Goal: Task Accomplishment & Management: Manage account settings

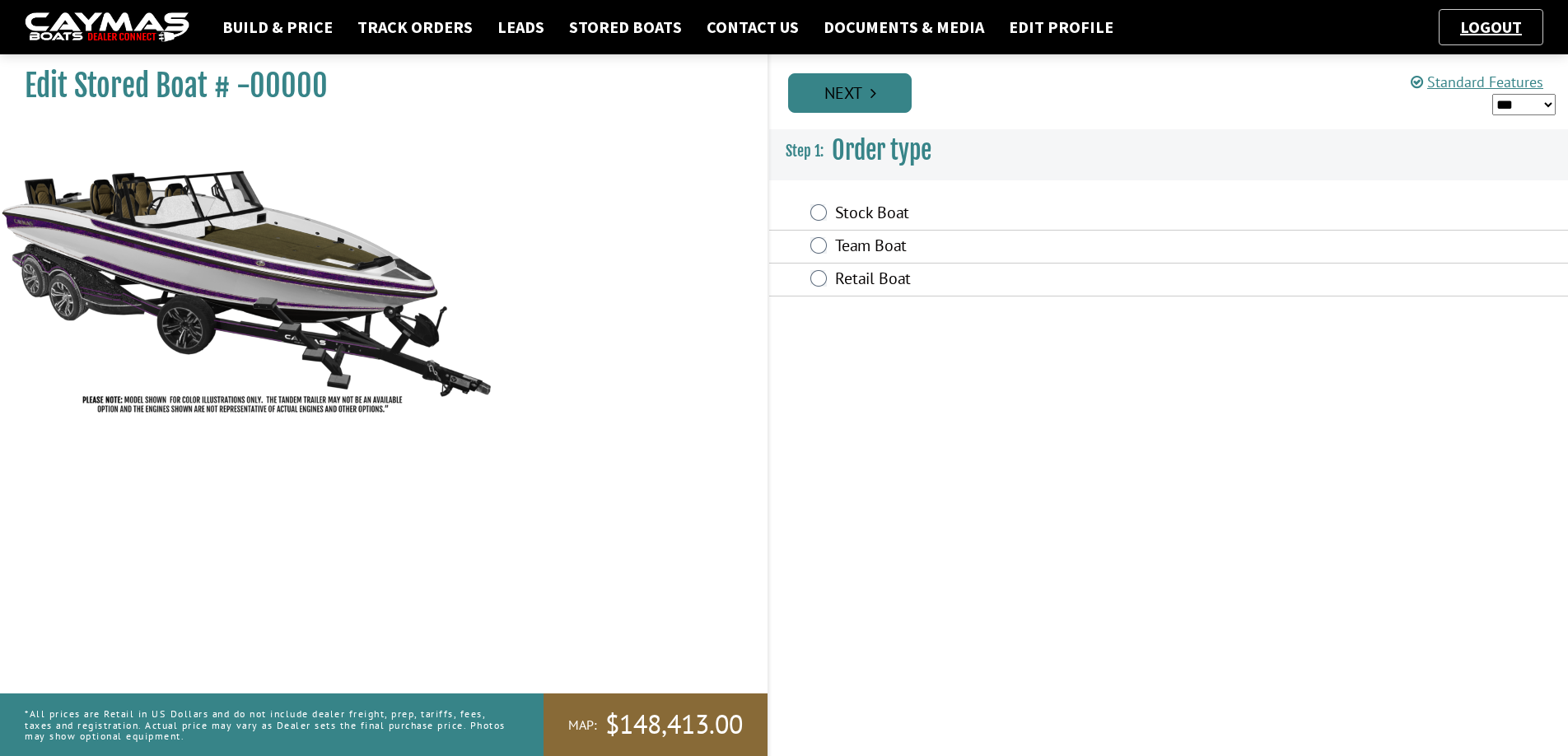
click at [887, 98] on link "Next" at bounding box center [850, 92] width 124 height 39
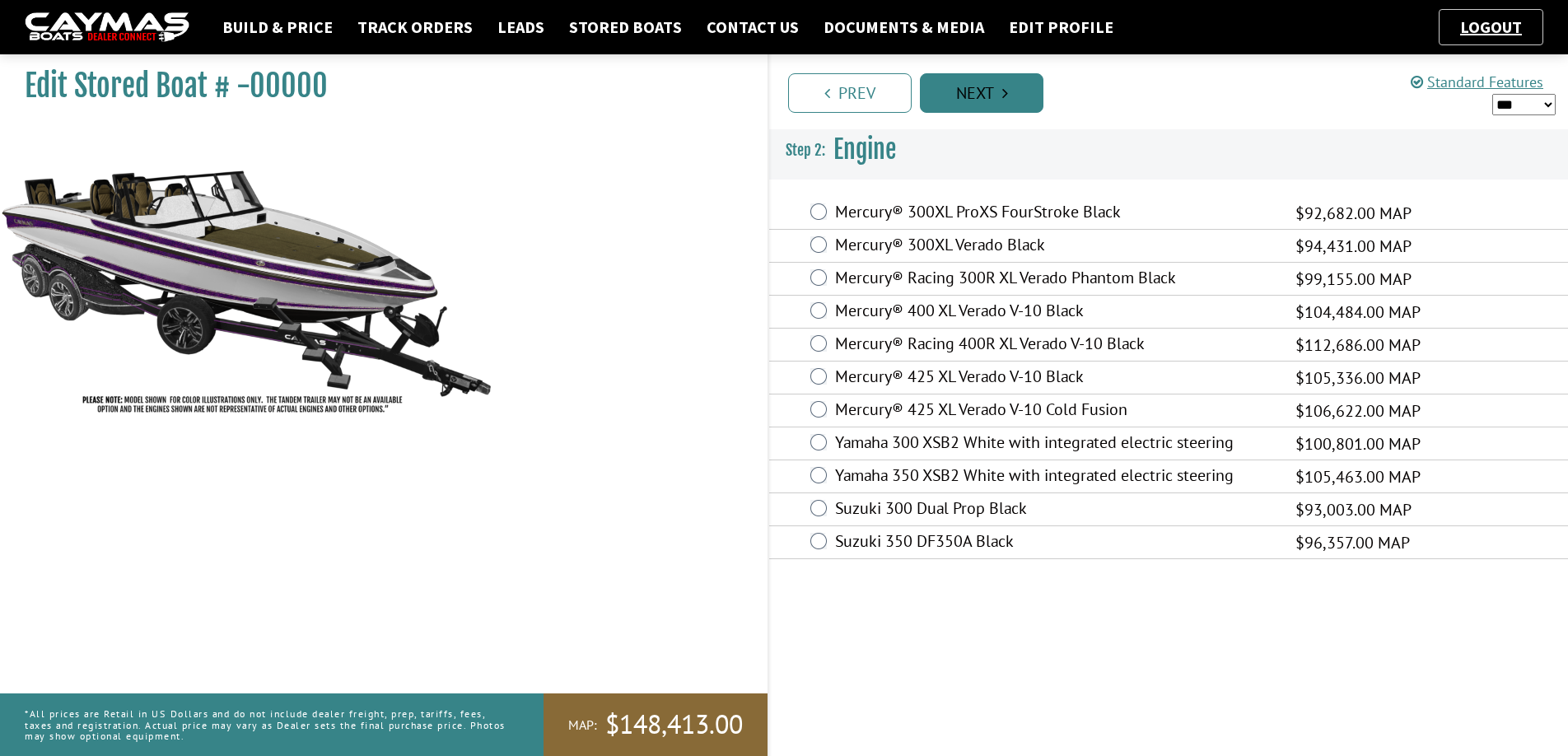
click at [1014, 97] on link "Next" at bounding box center [982, 92] width 124 height 39
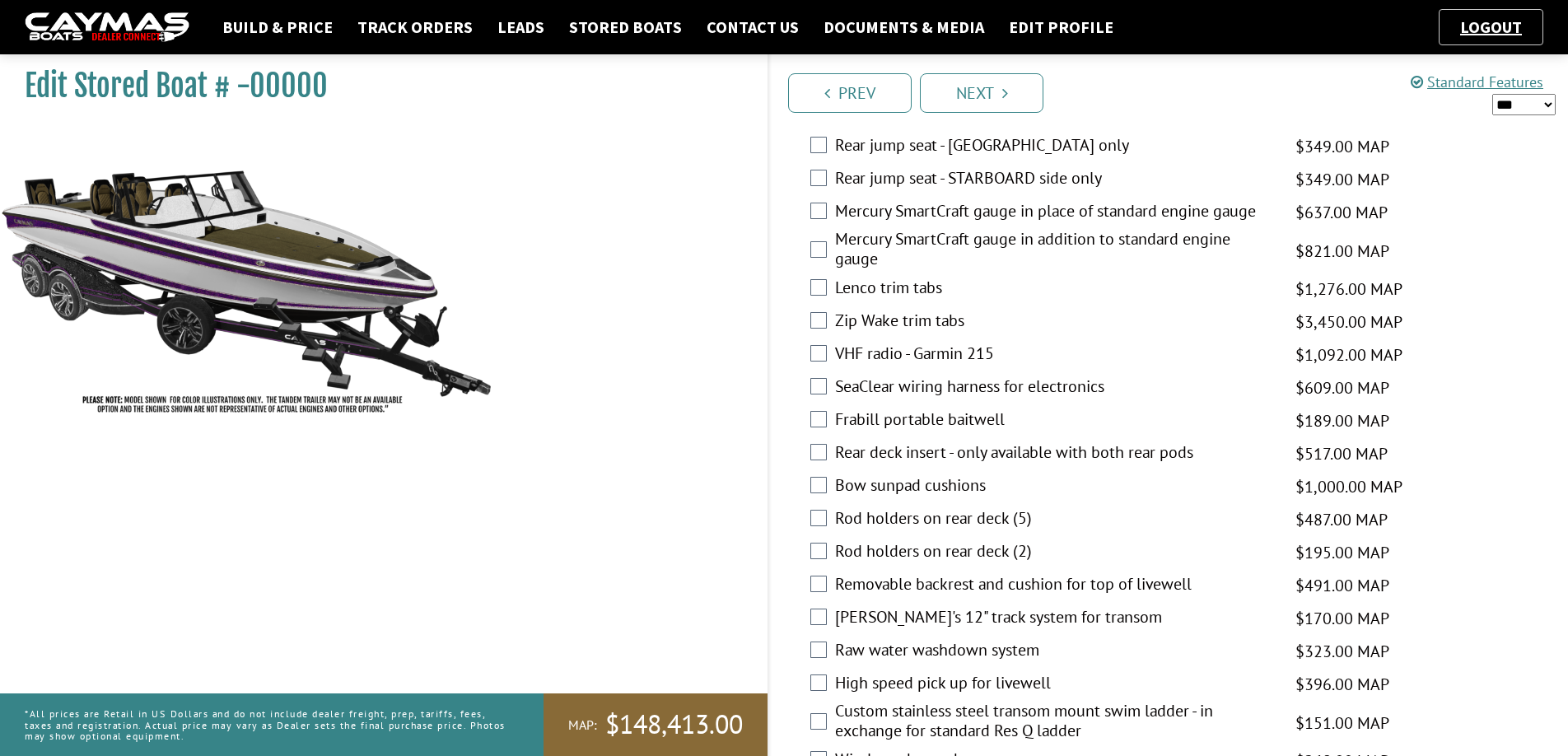
scroll to position [2909, 0]
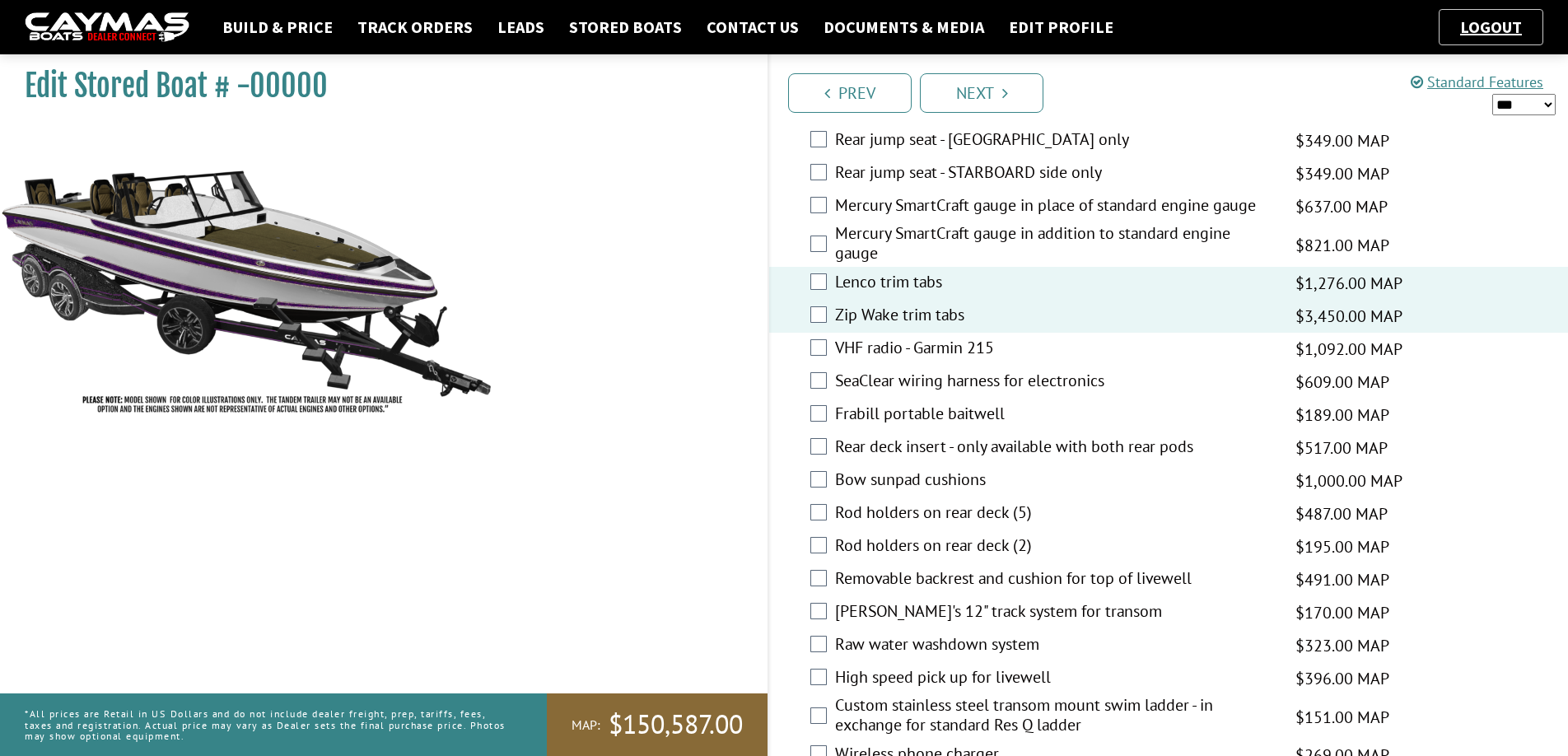
click at [711, 319] on div "Edit Stored Boat # -00000" at bounding box center [375, 425] width 784 height 756
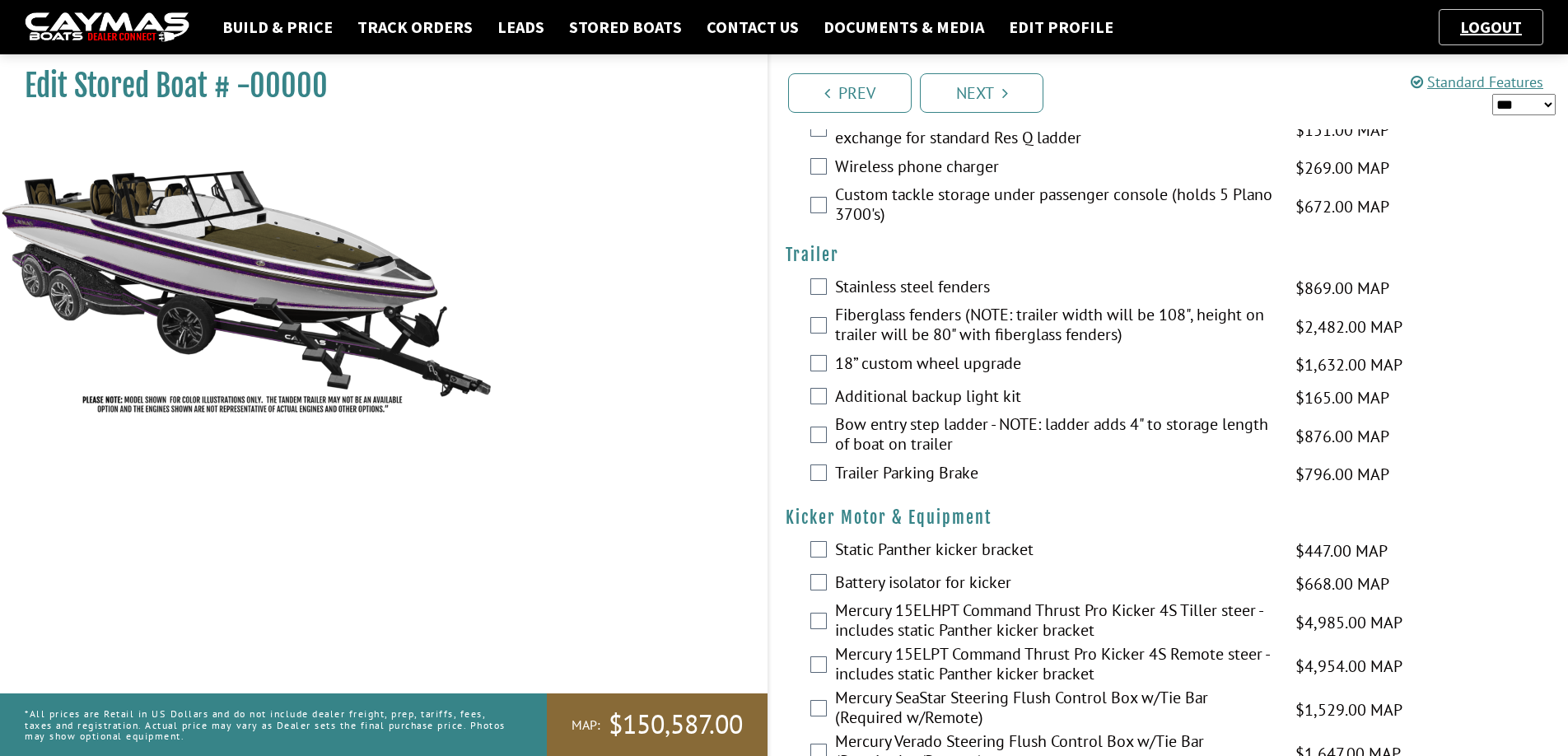
scroll to position [3497, 0]
click at [1007, 102] on link "Next" at bounding box center [982, 92] width 124 height 39
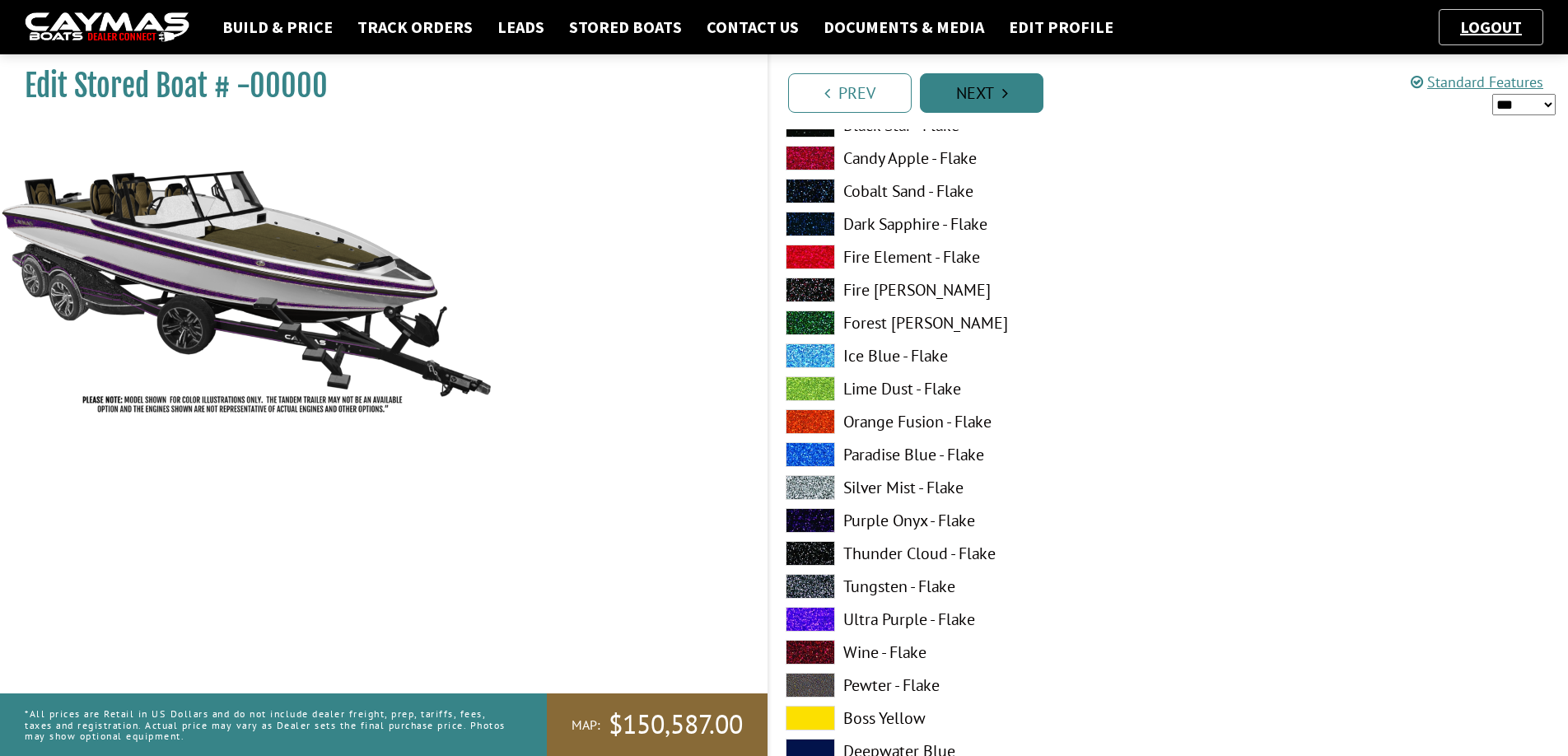
click at [1004, 102] on link "Next" at bounding box center [982, 92] width 124 height 39
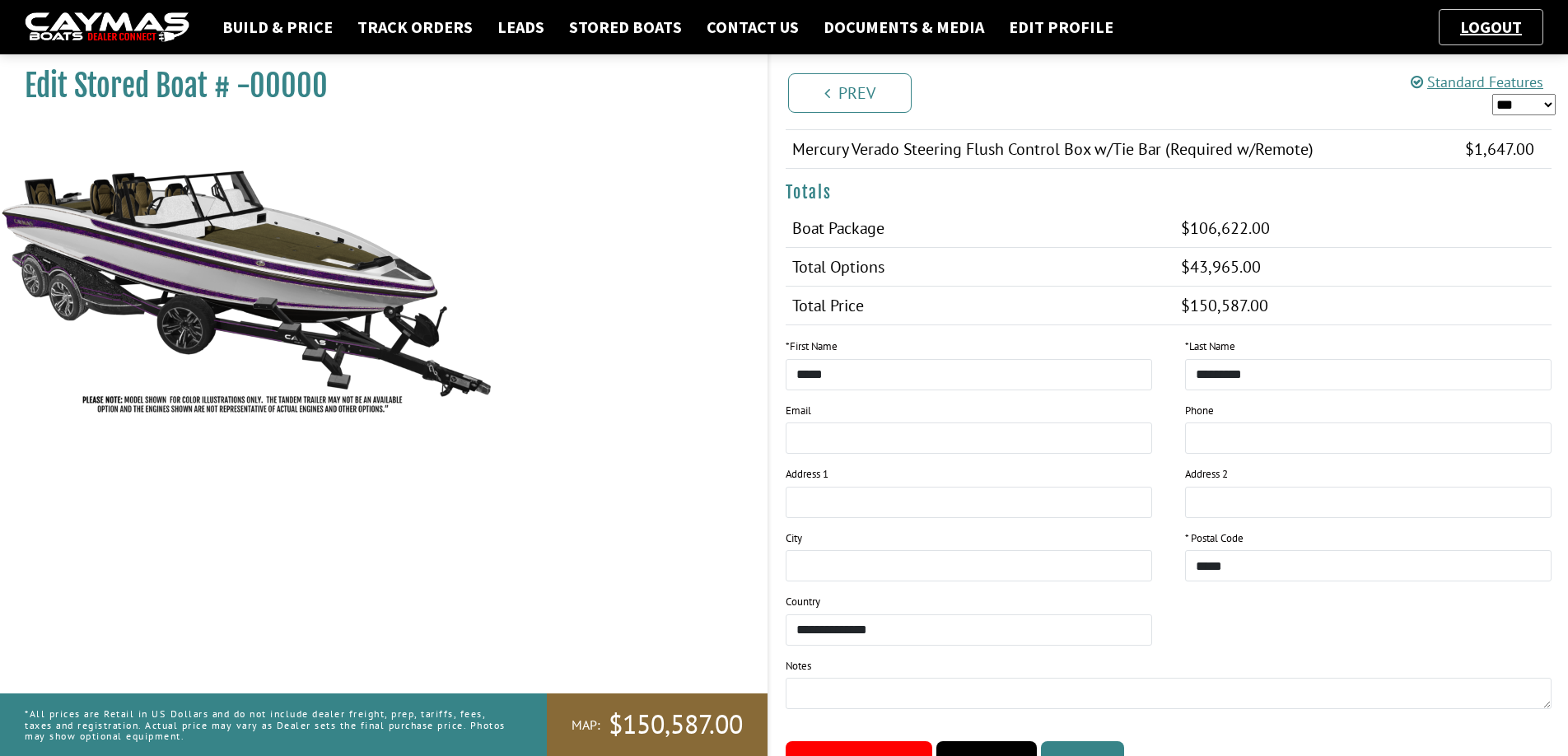
scroll to position [2302, 0]
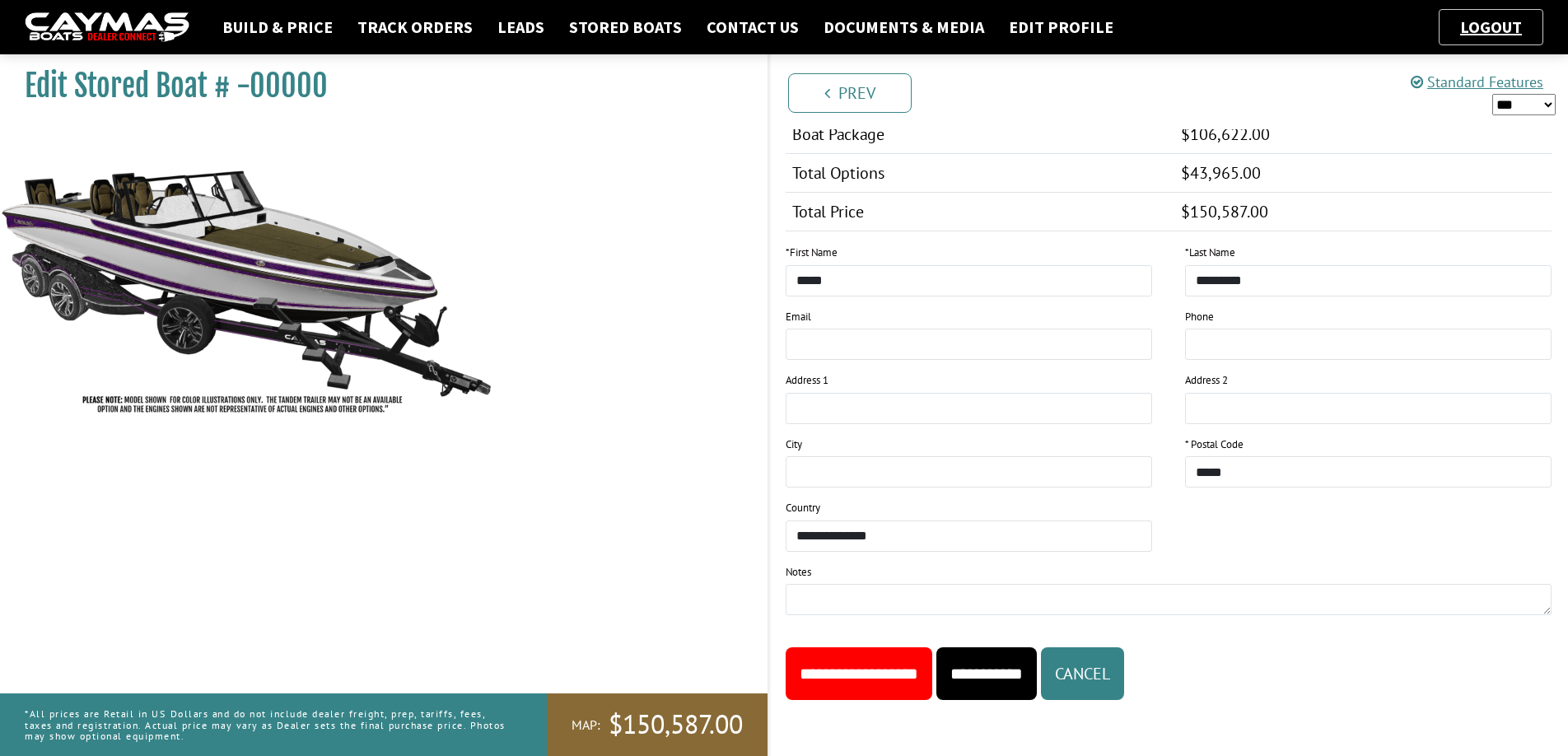
click at [924, 675] on input "**********" at bounding box center [859, 673] width 147 height 52
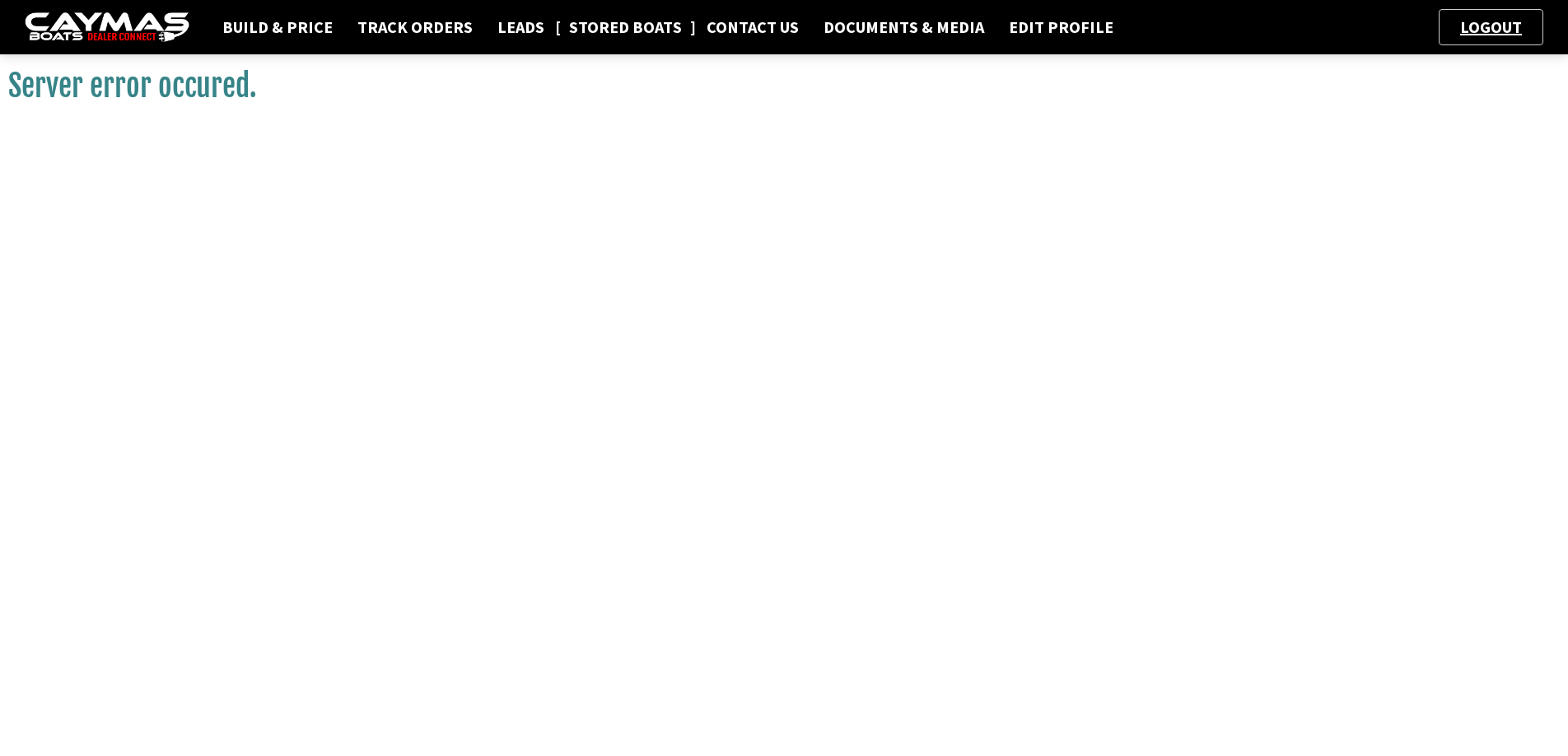
click at [586, 25] on link "Stored Boats" at bounding box center [625, 27] width 129 height 22
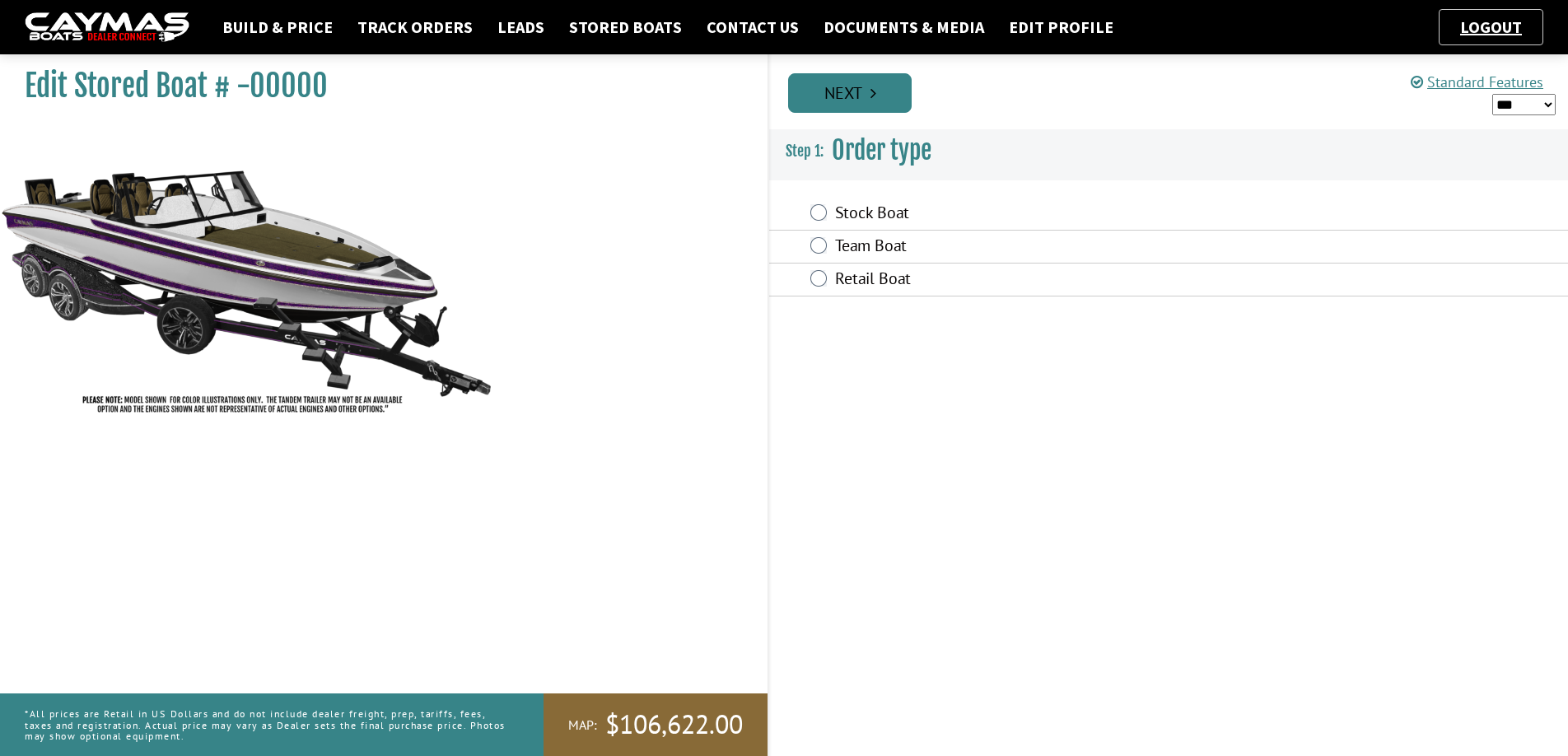
click at [858, 89] on link "Next" at bounding box center [850, 92] width 124 height 39
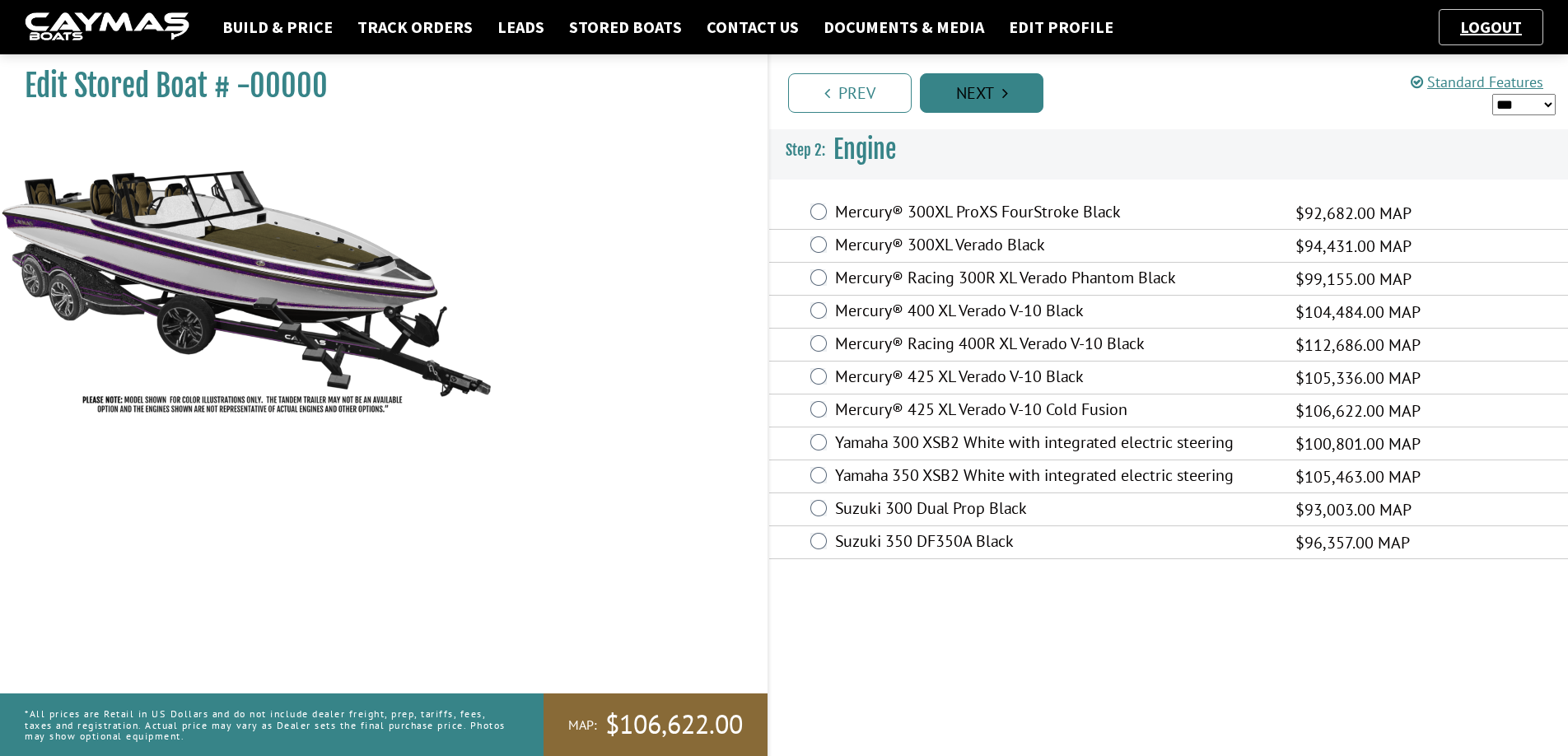
click at [949, 96] on link "Next" at bounding box center [982, 92] width 124 height 39
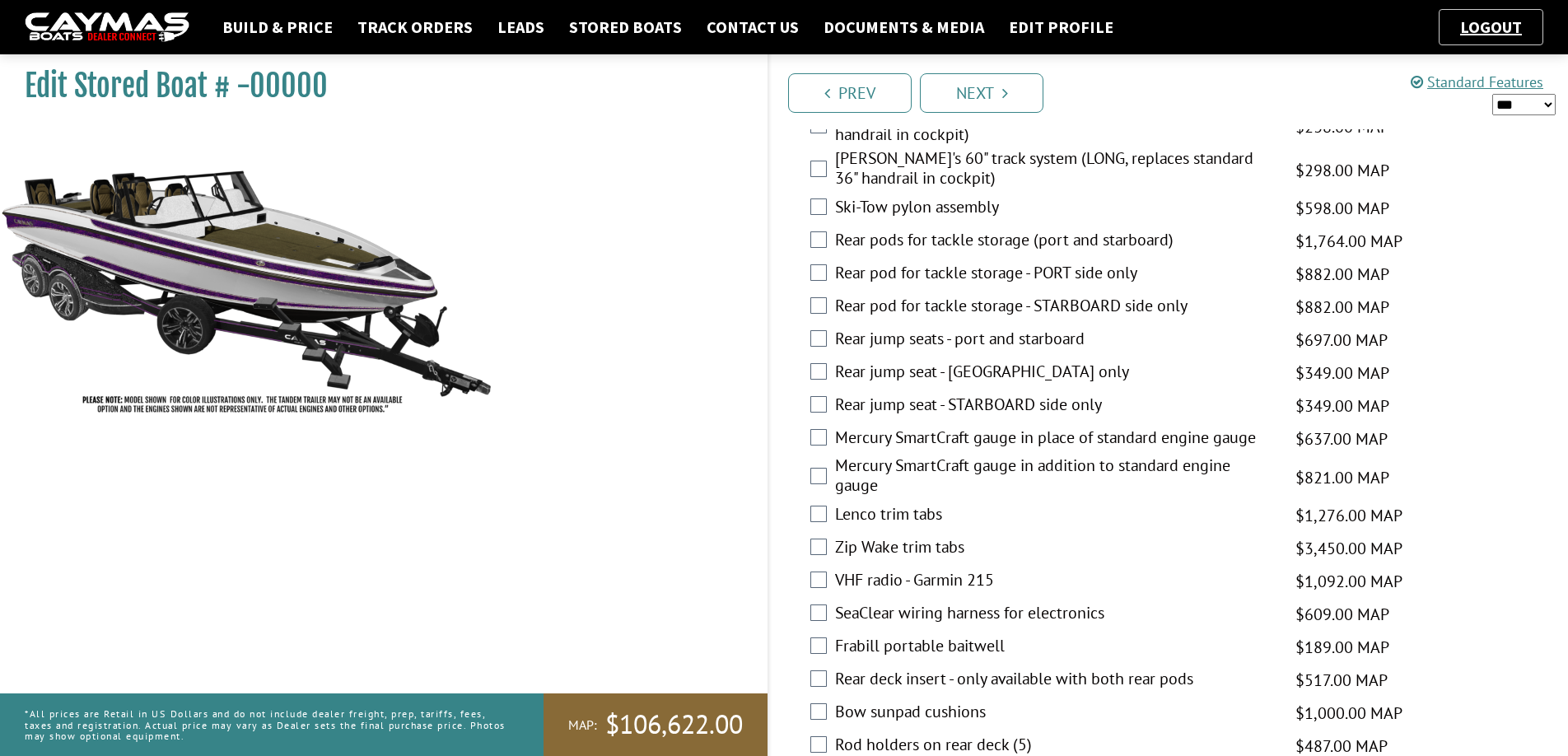
scroll to position [2687, 0]
